Goal: Find contact information: Obtain details needed to contact an individual or organization

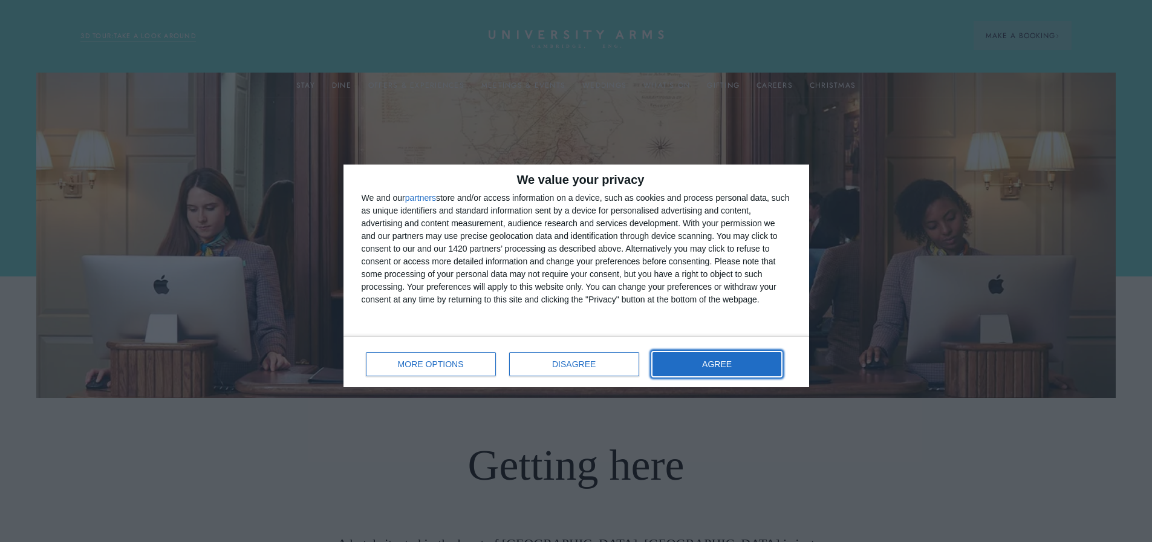
click at [717, 364] on span "AGREE" at bounding box center [717, 364] width 30 height 8
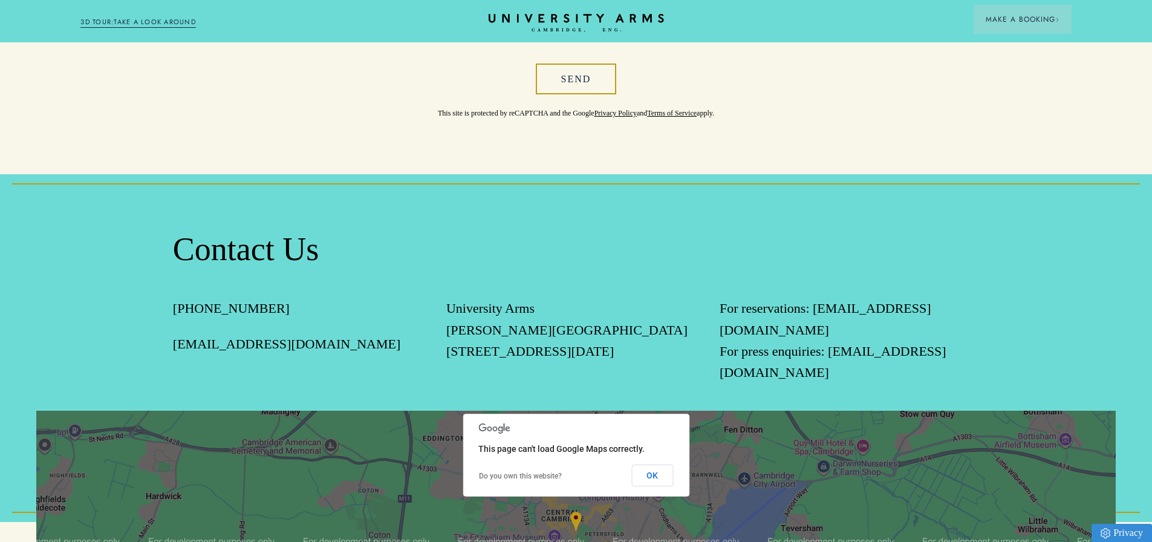
scroll to position [1190, 0]
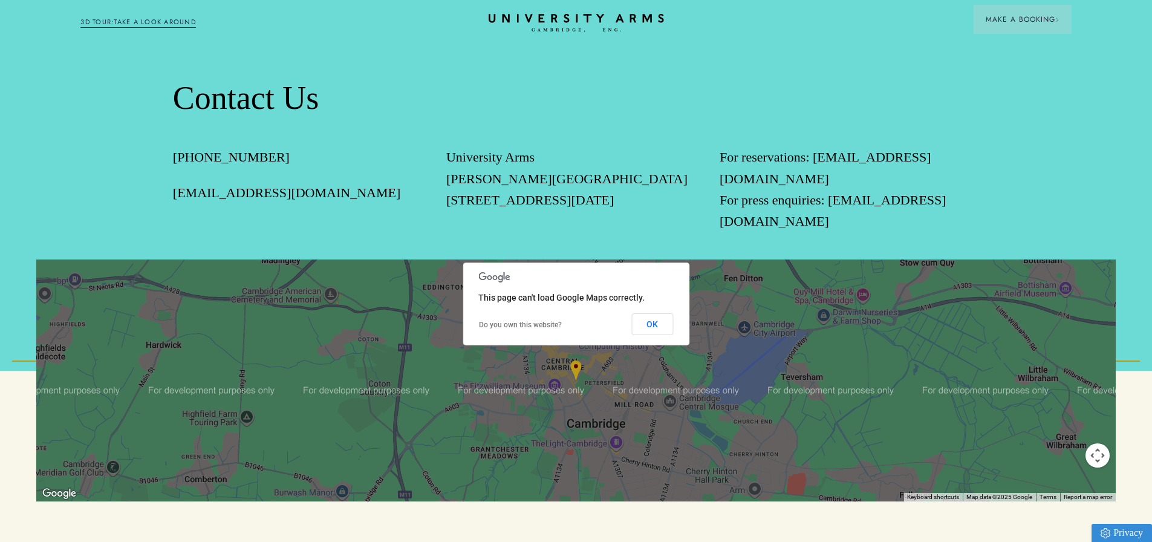
drag, startPoint x: 220, startPoint y: 196, endPoint x: 367, endPoint y: 196, distance: 146.4
click at [367, 196] on div "Contact Us +44(0) 1223 60 60 66 enquiries@universityarms.com University Arms Pa…" at bounding box center [576, 197] width 1152 height 348
copy link "[EMAIL_ADDRESS][DOMAIN_NAME]"
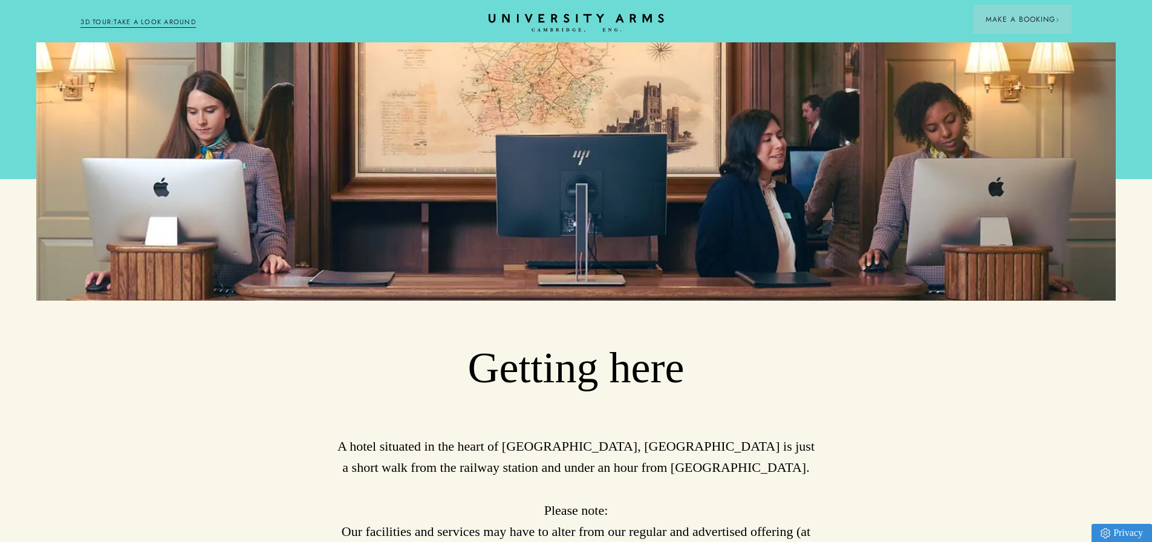
scroll to position [0, 0]
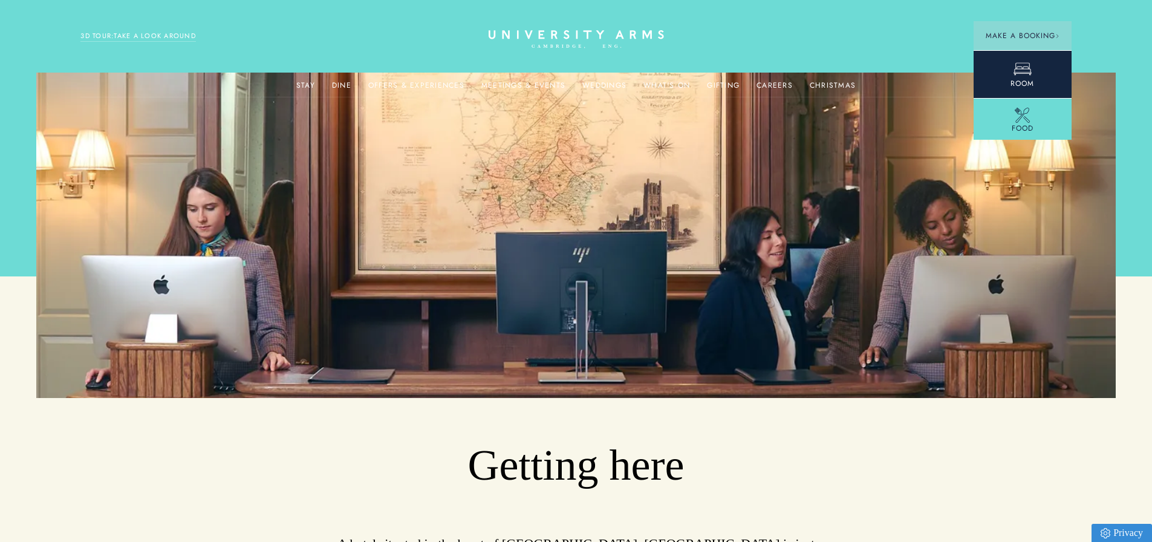
click at [1020, 65] on icon at bounding box center [1023, 69] width 18 height 18
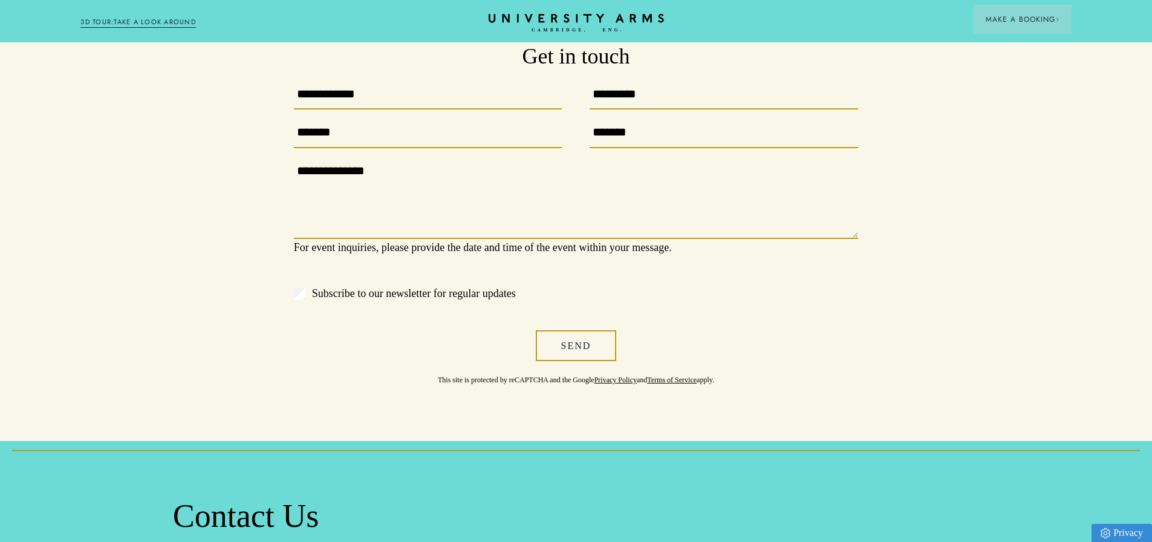
scroll to position [605, 0]
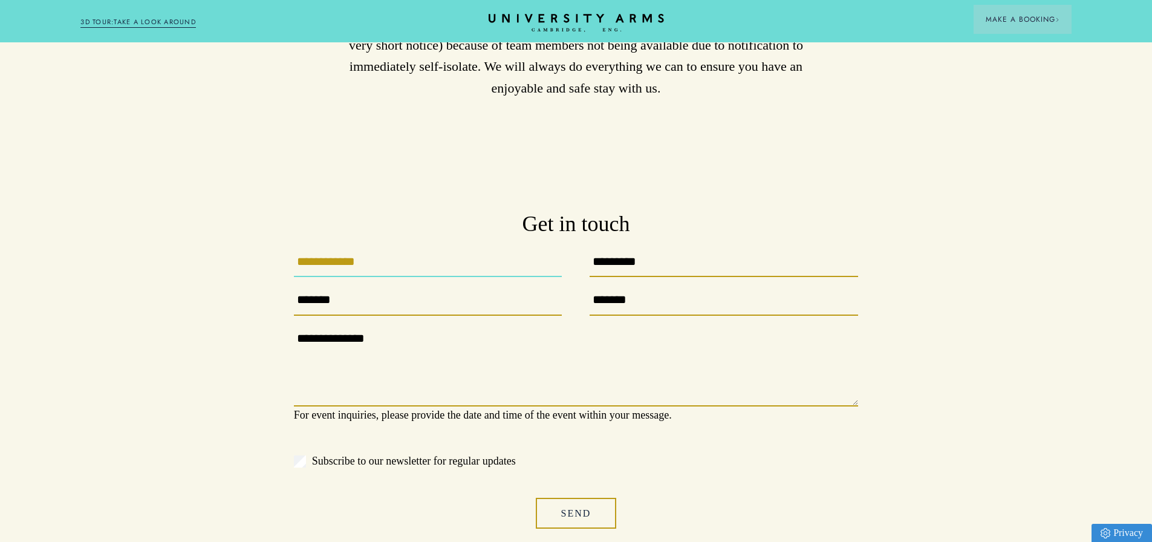
drag, startPoint x: 364, startPoint y: 263, endPoint x: 373, endPoint y: 262, distance: 8.6
click at [363, 262] on input "First Name" at bounding box center [428, 265] width 269 height 25
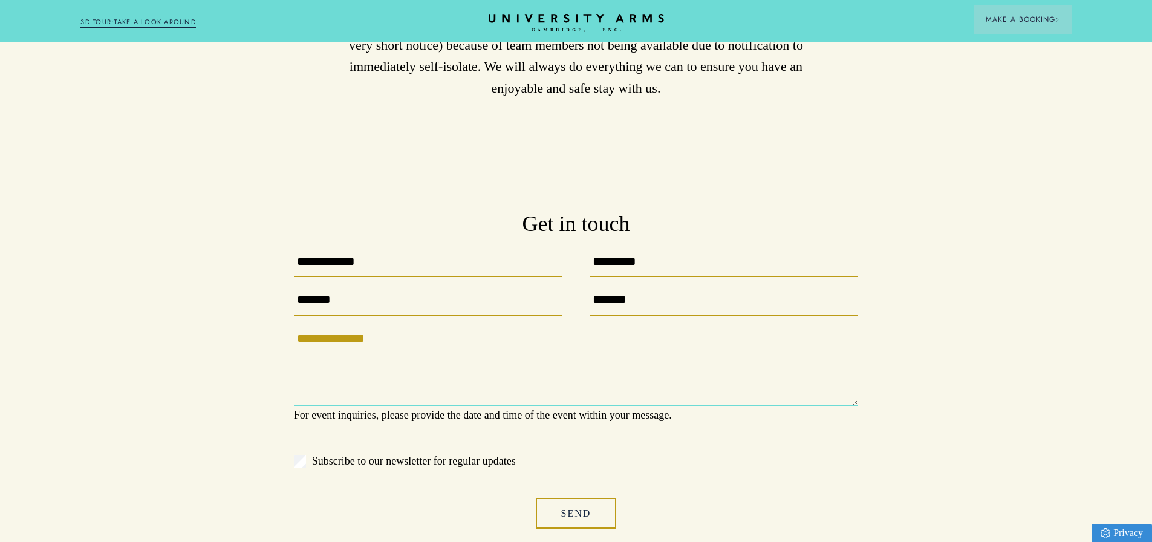
click at [517, 350] on textarea "Your enquiry" at bounding box center [576, 368] width 564 height 77
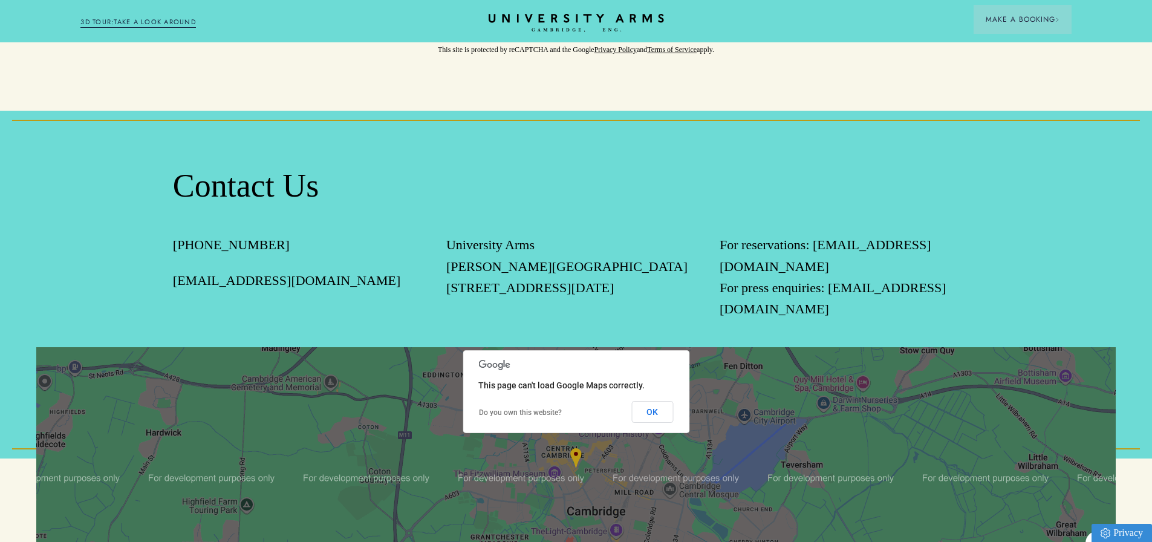
scroll to position [1210, 0]
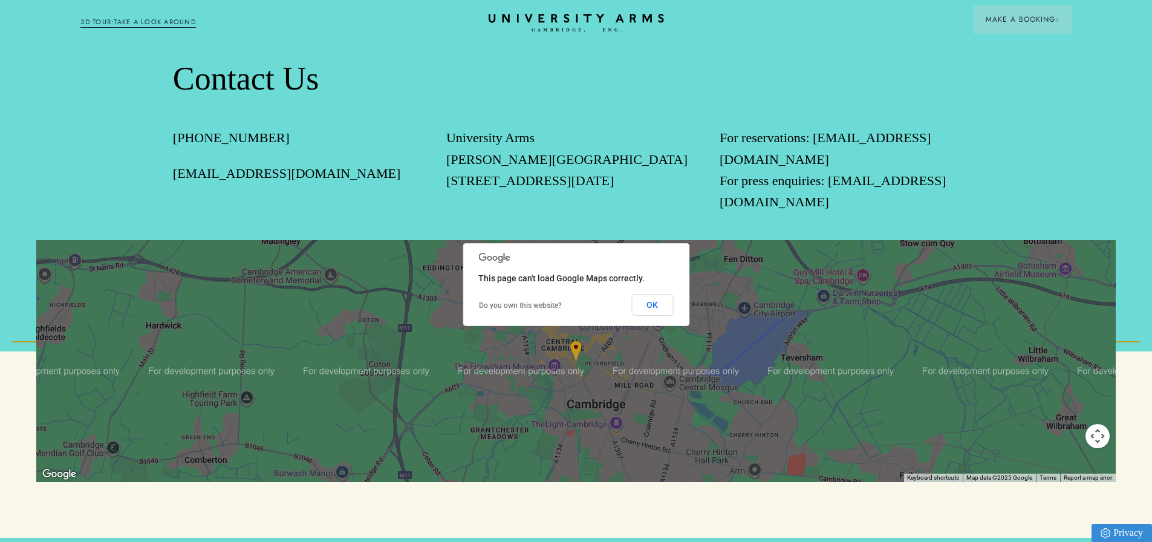
drag, startPoint x: 397, startPoint y: 163, endPoint x: 168, endPoint y: 187, distance: 230.4
click at [163, 188] on div "Contact Us +44(0) 1223 60 60 66 enquiries@universityarms.com University Arms Pa…" at bounding box center [576, 178] width 1152 height 348
copy link "[EMAIL_ADDRESS][DOMAIN_NAME]"
click at [642, 310] on button "OK" at bounding box center [652, 305] width 42 height 22
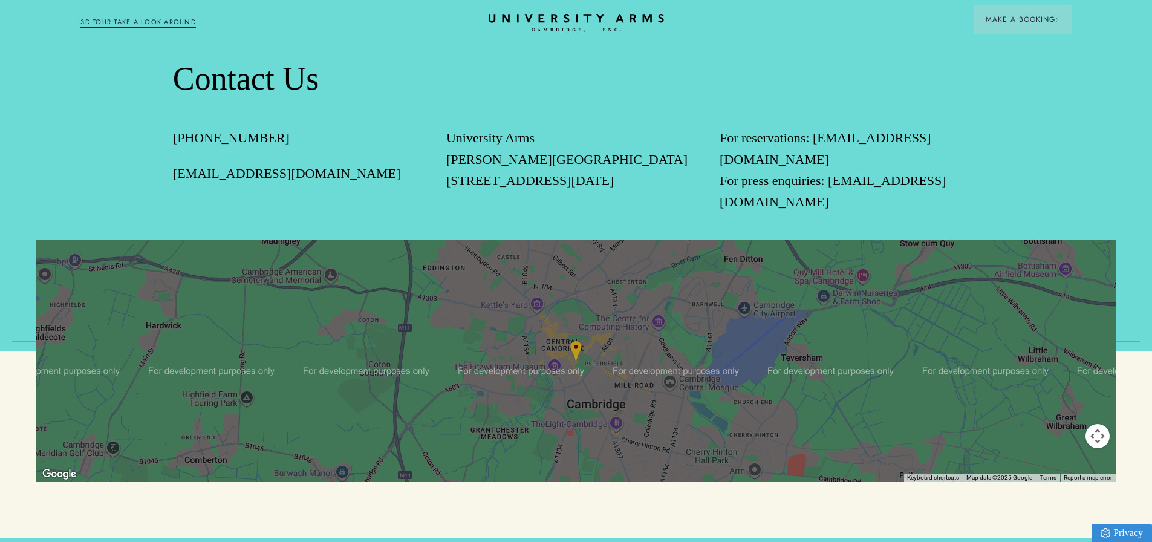
click at [1101, 448] on button "Map camera controls" at bounding box center [1098, 436] width 24 height 24
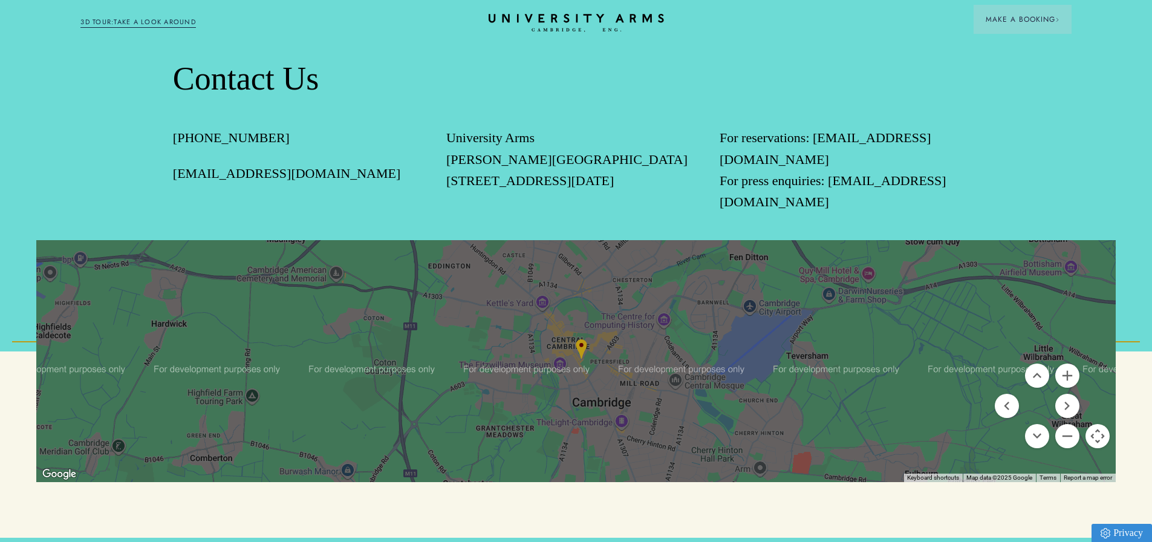
drag, startPoint x: 577, startPoint y: 383, endPoint x: 584, endPoint y: 380, distance: 7.1
click at [584, 380] on div at bounding box center [576, 361] width 1080 height 242
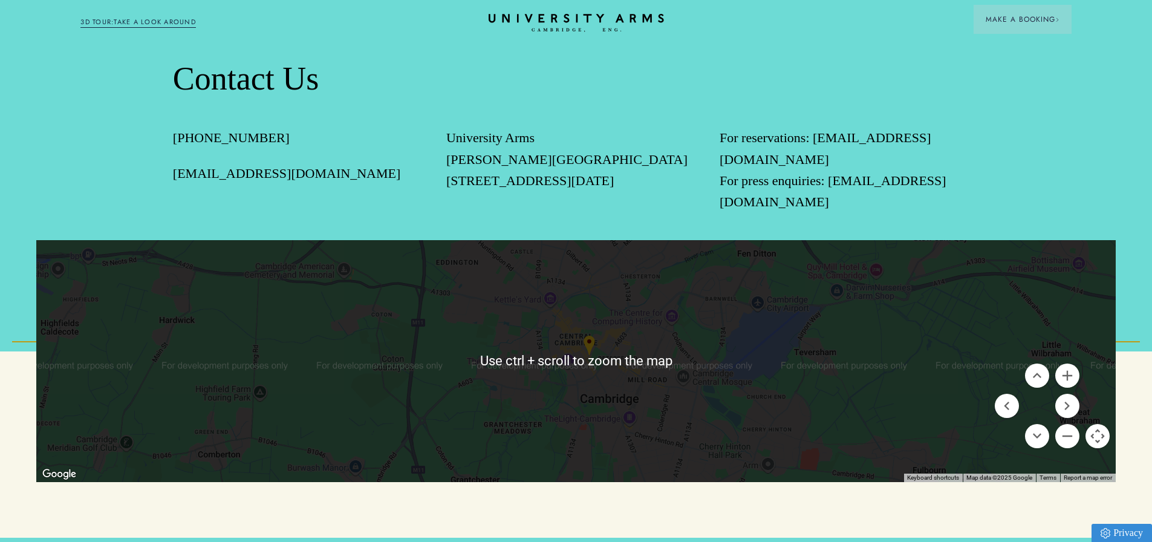
scroll to position [1452, 0]
